Goal: Information Seeking & Learning: Learn about a topic

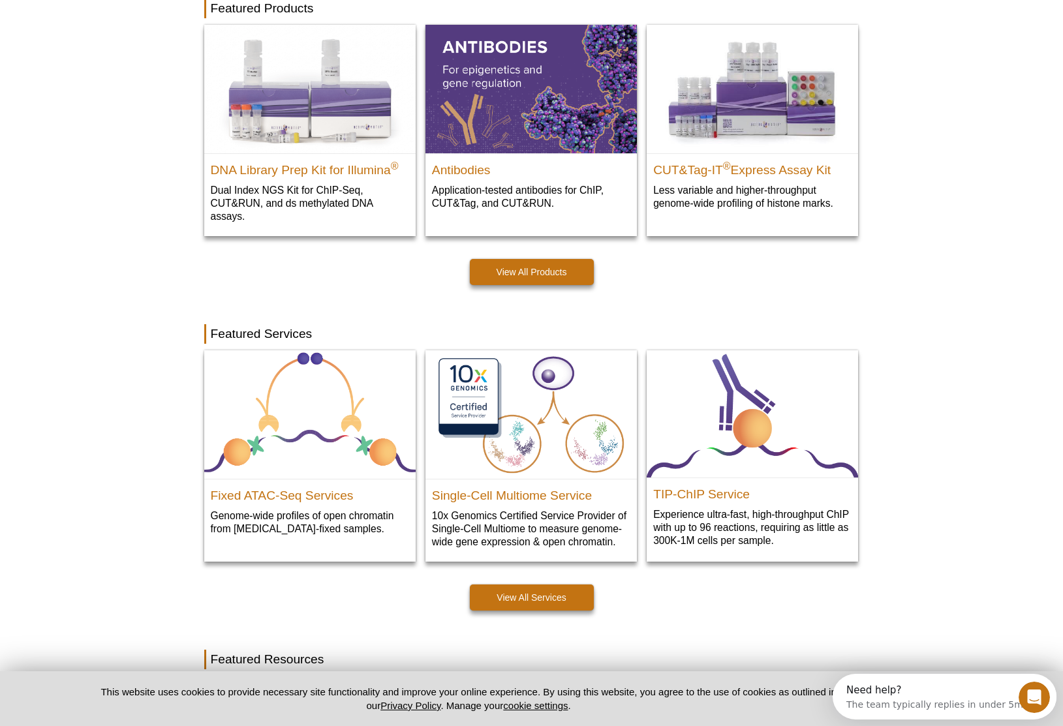
scroll to position [380, 0]
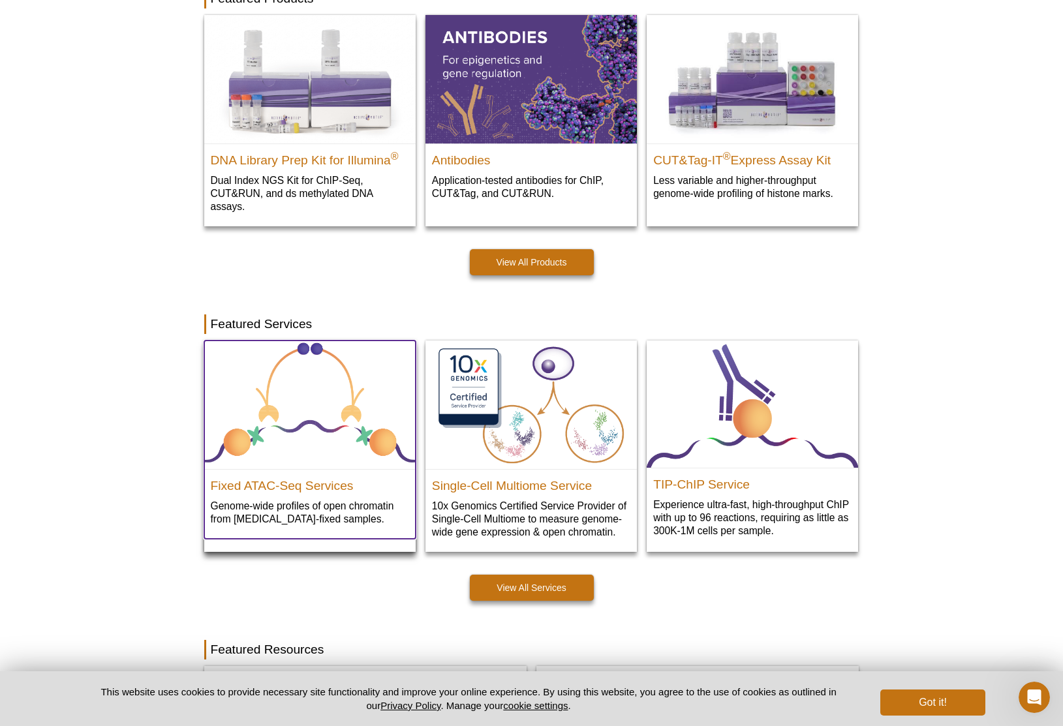
click at [339, 408] on img at bounding box center [309, 405] width 211 height 129
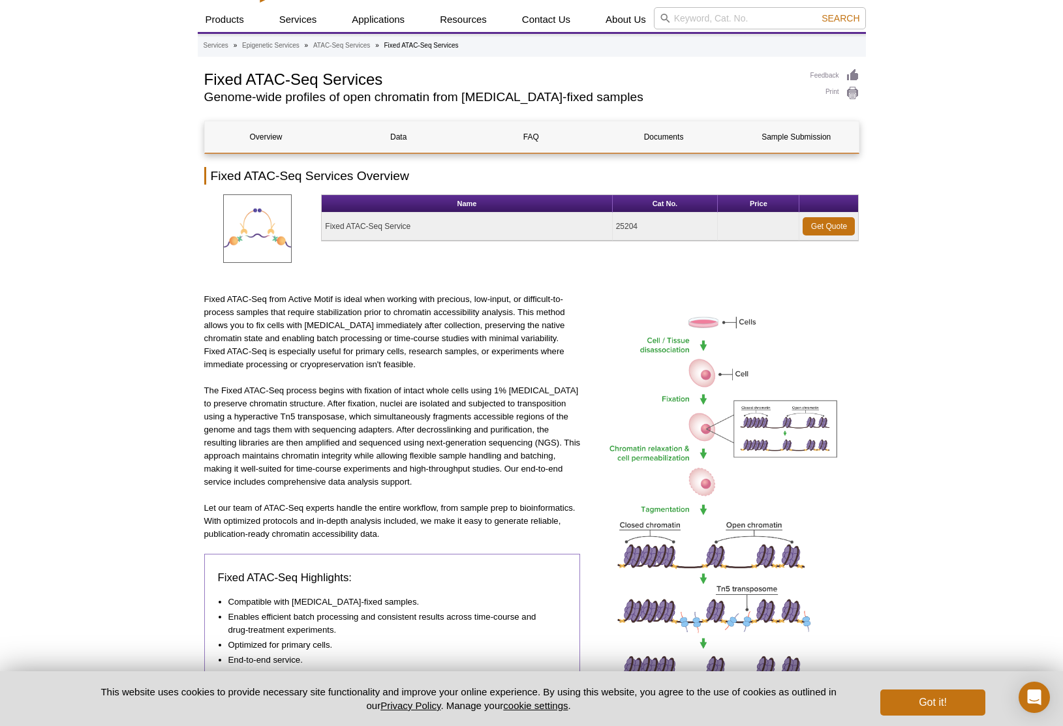
scroll to position [25, 0]
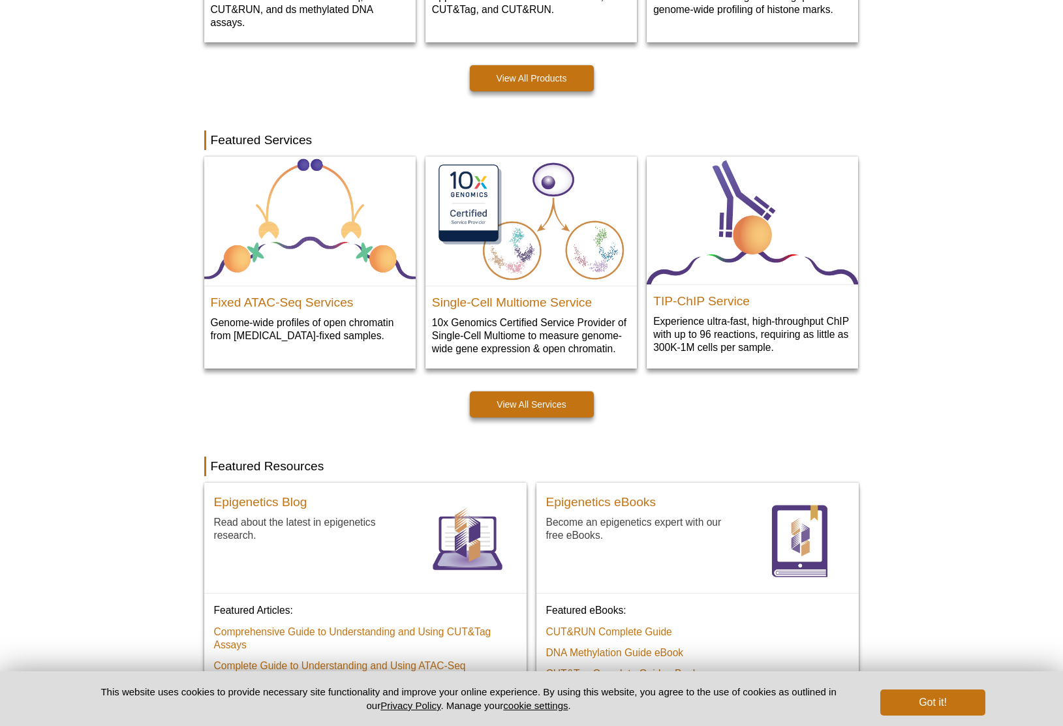
scroll to position [380, 0]
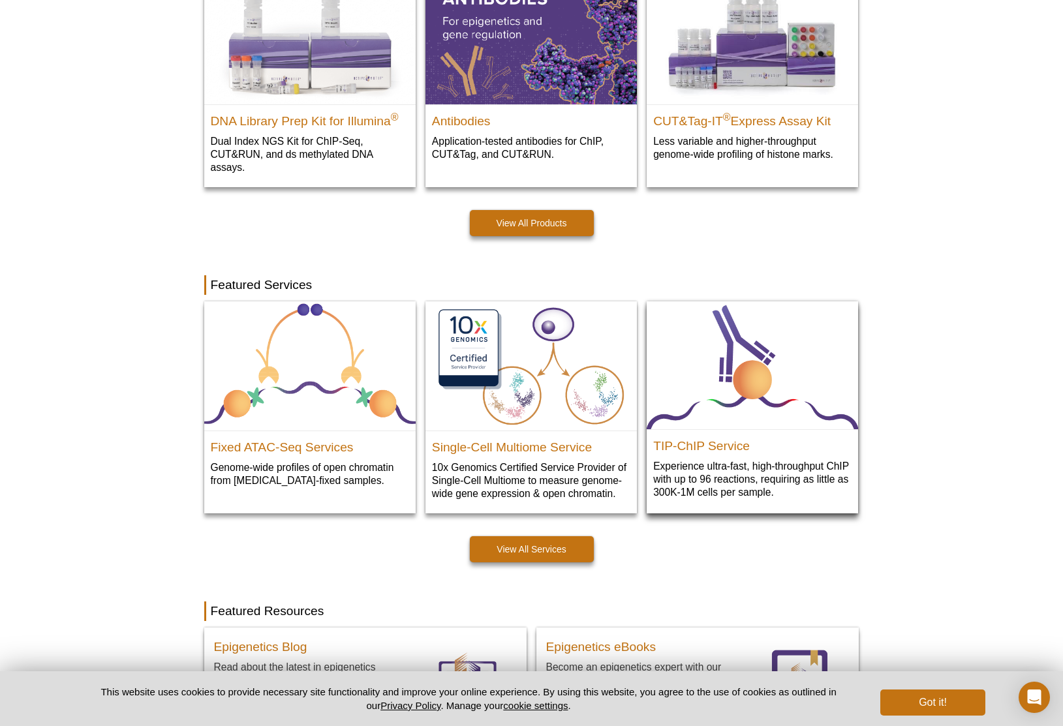
click at [756, 407] on img at bounding box center [752, 366] width 211 height 128
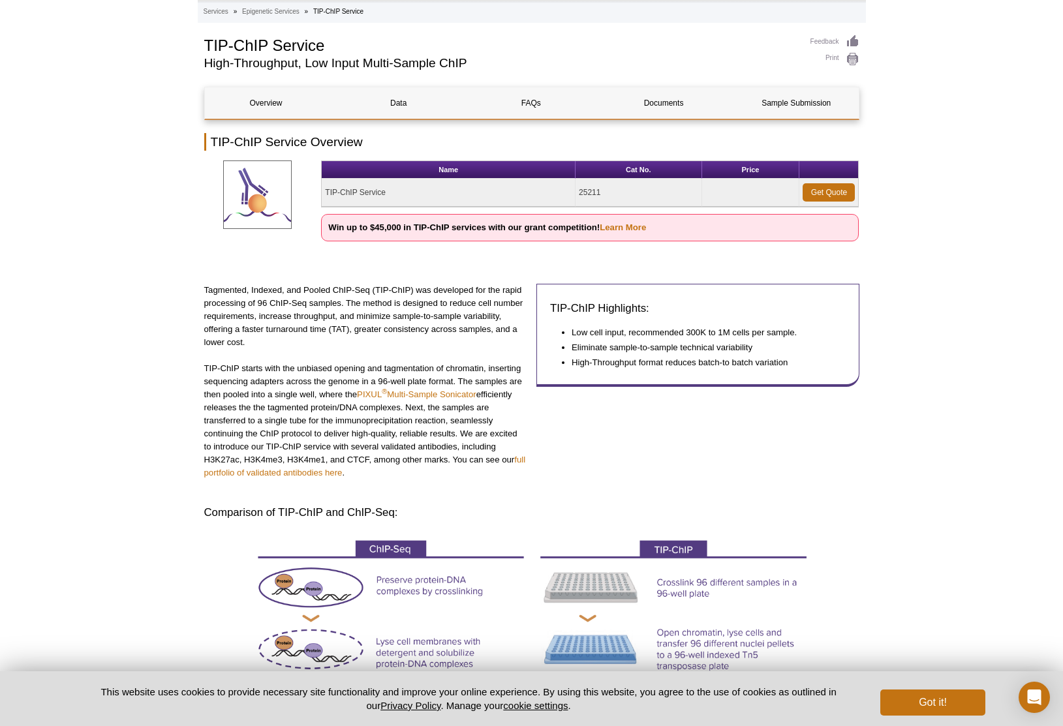
scroll to position [65, 0]
